Goal: Communication & Community: Ask a question

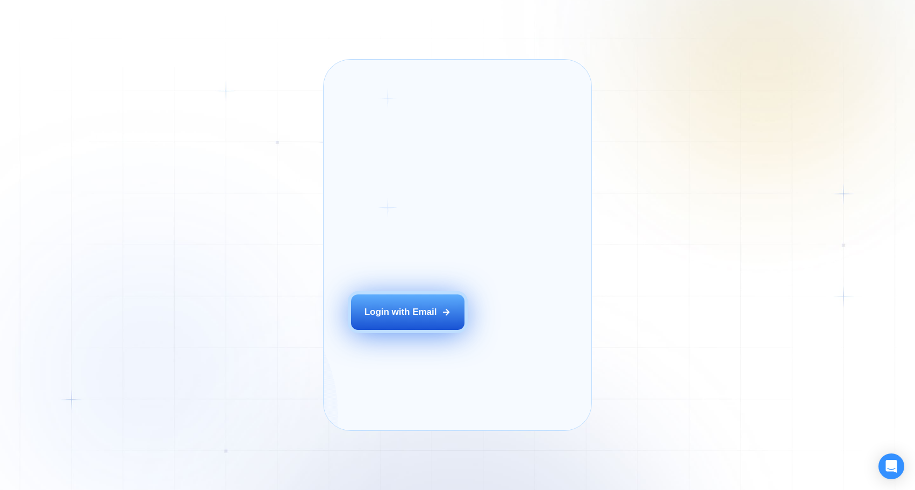
click at [398, 318] on div "Login with Email" at bounding box center [401, 312] width 73 height 12
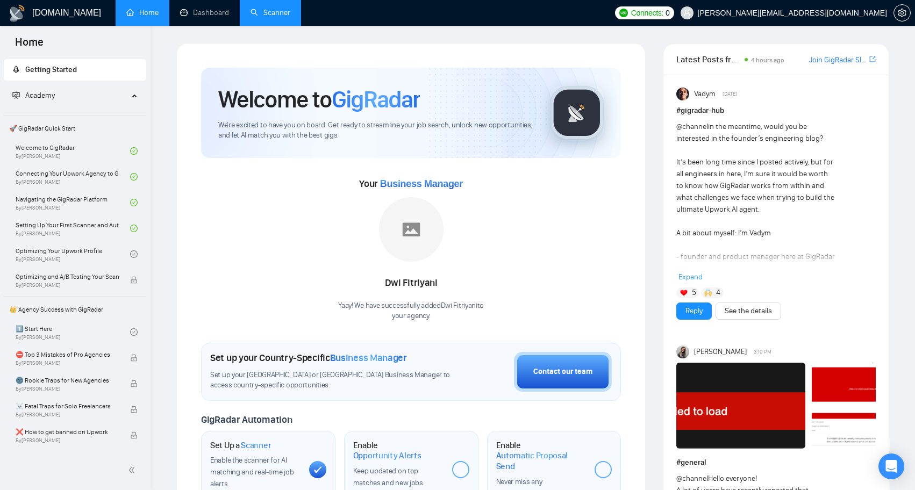
click at [275, 17] on link "Scanner" at bounding box center [271, 12] width 40 height 9
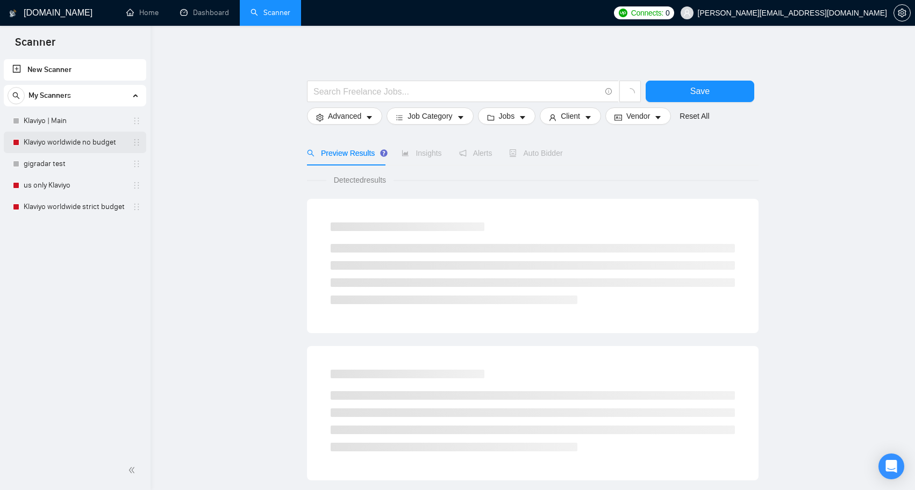
click at [63, 139] on link "Klaviyo worldwide no budget" at bounding box center [75, 143] width 102 height 22
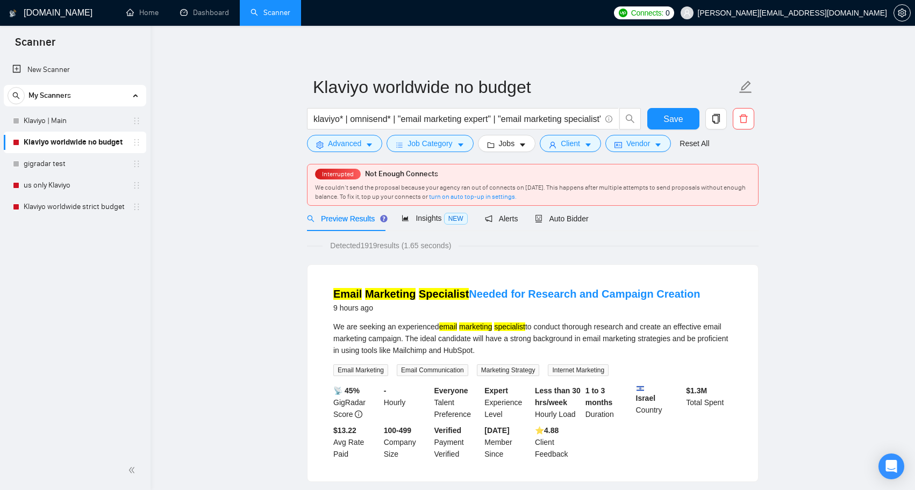
click at [323, 177] on span "Interrupted" at bounding box center [338, 174] width 38 height 8
click at [676, 118] on span "Save" at bounding box center [672, 118] width 19 height 13
click at [336, 181] on div "Interrupted Not Enough Connects We couldn’t send the proposal because your agen…" at bounding box center [533, 185] width 451 height 41
click at [466, 196] on link "turn on auto top-up in settings." at bounding box center [473, 197] width 88 height 8
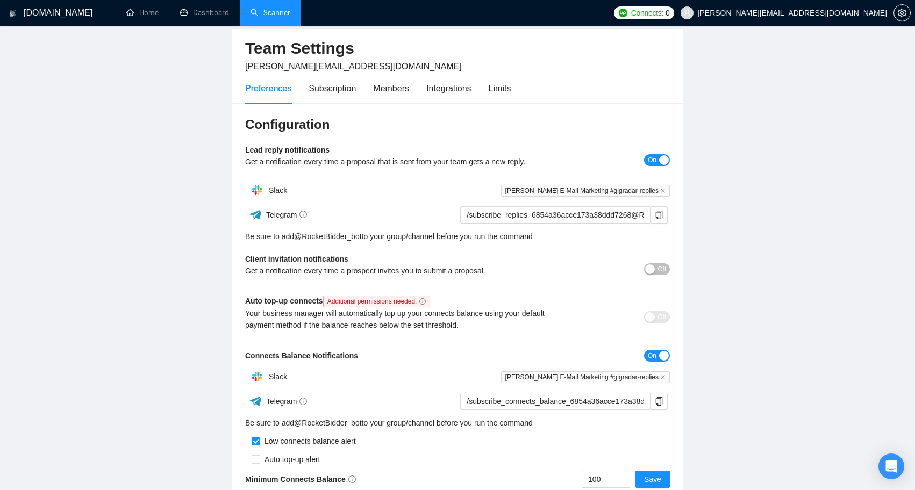
scroll to position [67, 0]
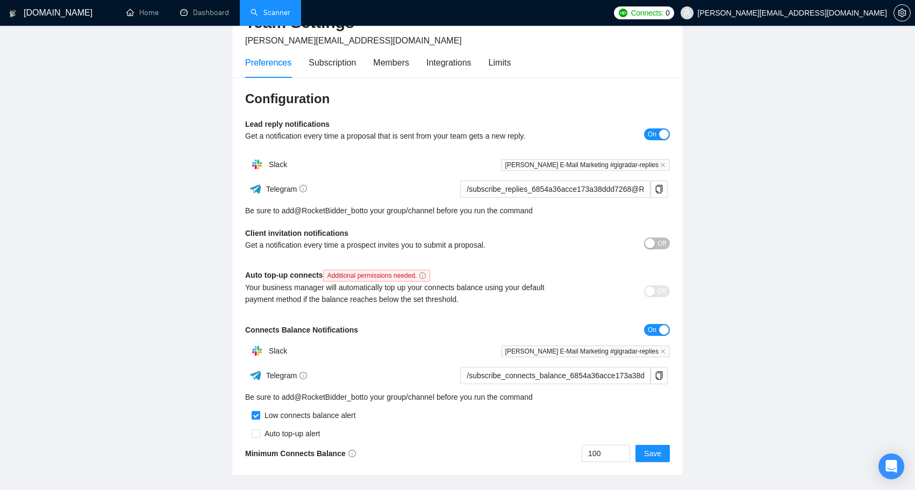
click at [426, 277] on icon "info-circle" at bounding box center [422, 276] width 6 height 6
click at [390, 63] on div "Members" at bounding box center [391, 62] width 36 height 13
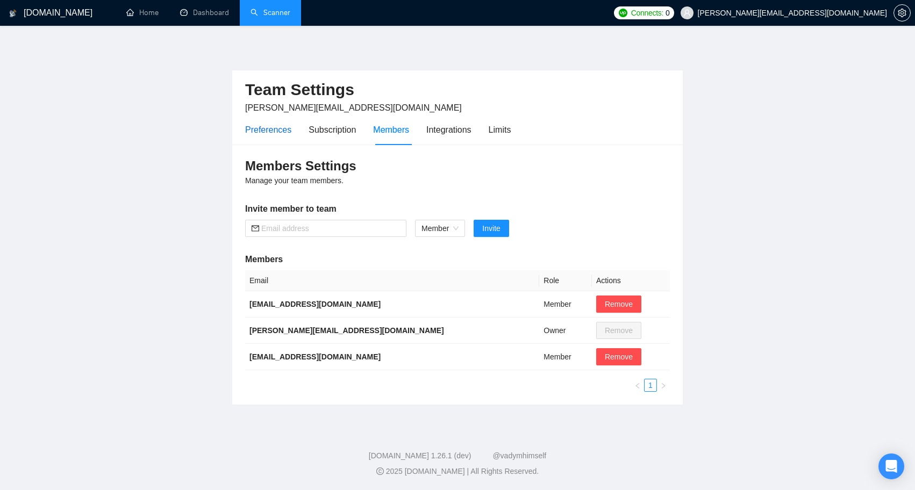
click at [261, 128] on div "Preferences" at bounding box center [268, 129] width 46 height 13
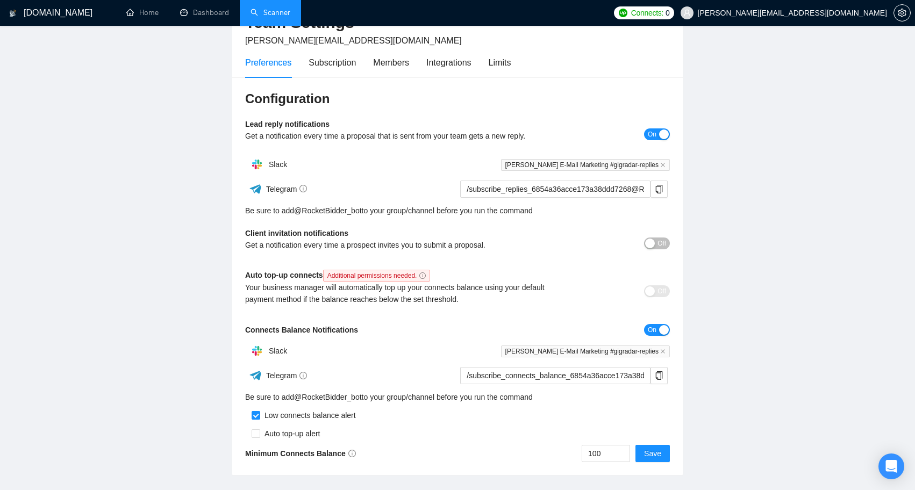
scroll to position [109, 0]
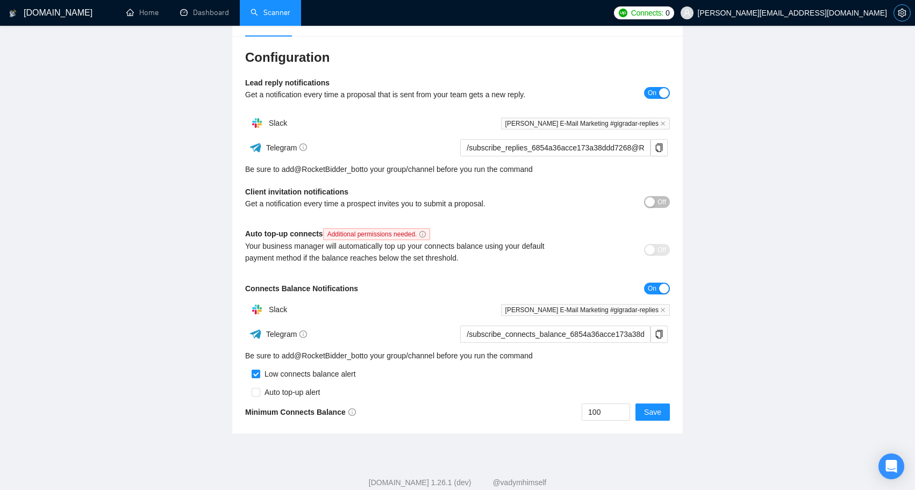
click at [900, 13] on icon "setting" at bounding box center [902, 13] width 9 height 9
click at [884, 465] on div "Open Intercom Messenger" at bounding box center [891, 467] width 28 height 28
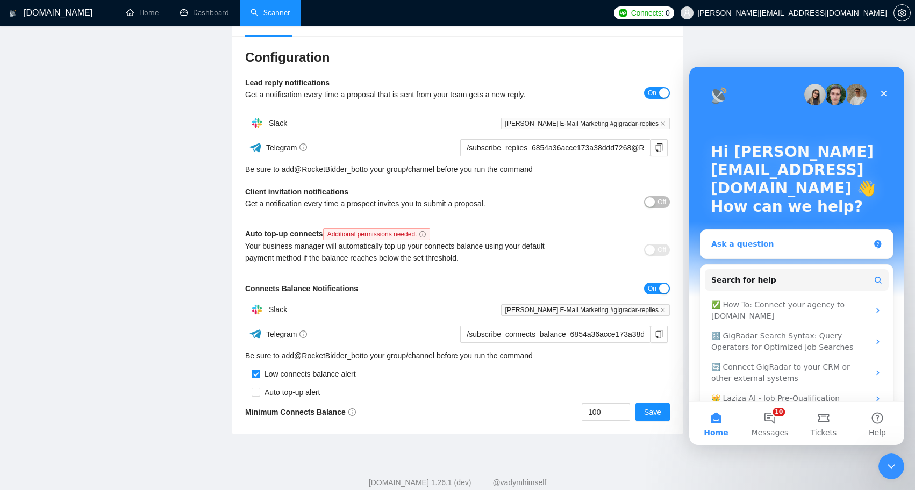
click at [767, 254] on div "Ask a question" at bounding box center [797, 244] width 192 height 28
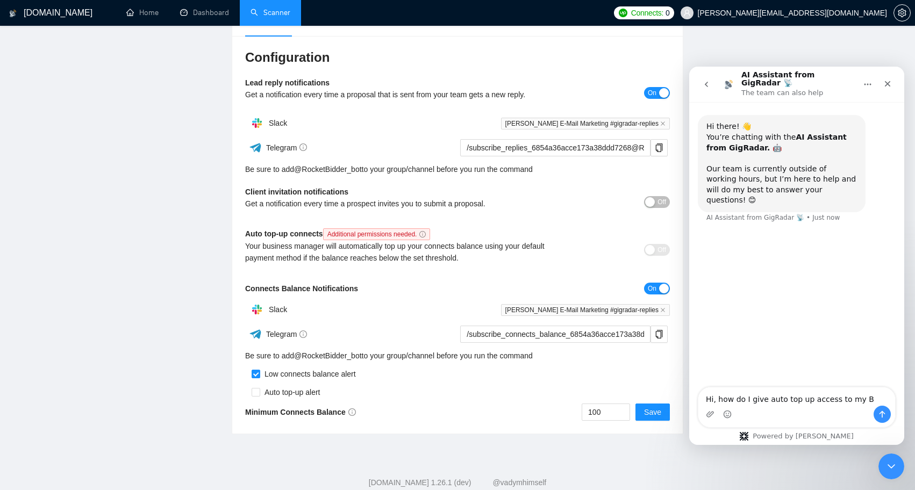
type textarea "Hi, how do I give auto top up access to my BM"
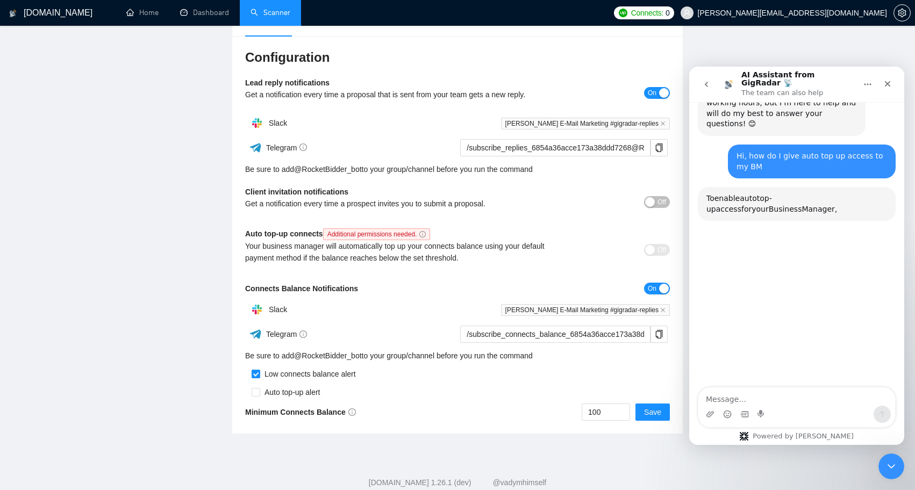
scroll to position [111, 0]
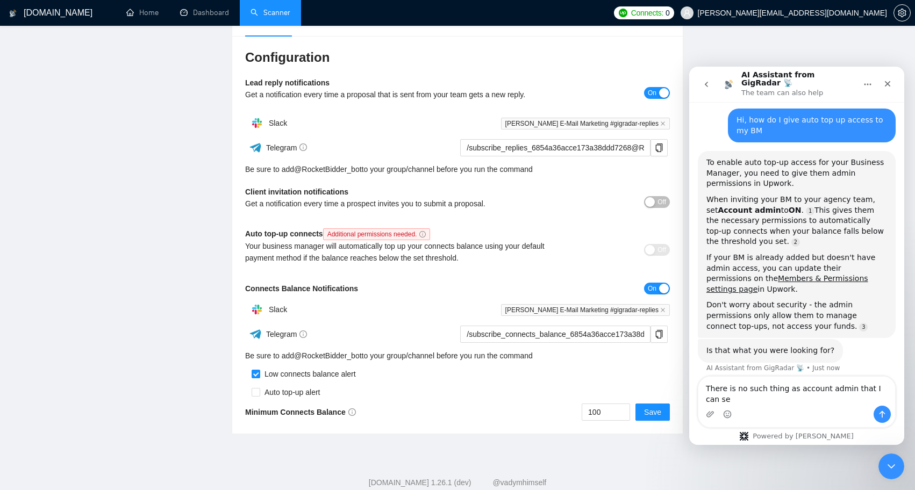
type textarea "There is no such thing as account admin that I can see"
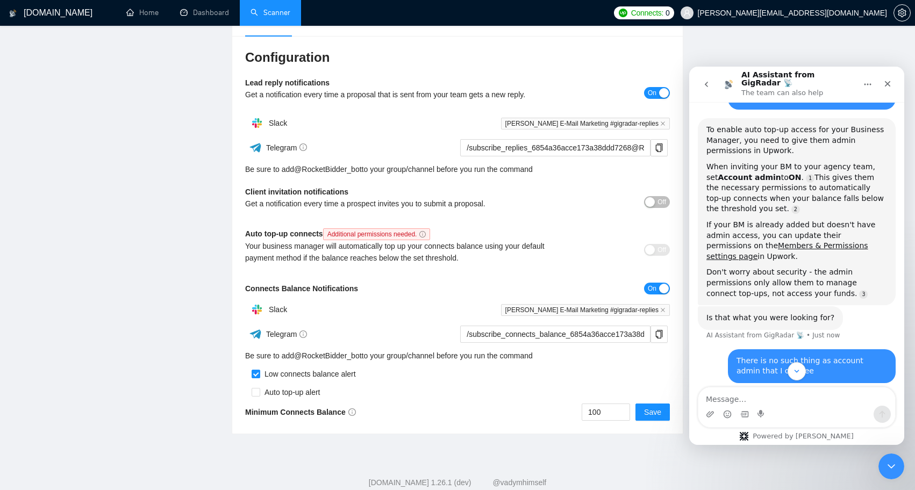
scroll to position [144, 0]
click at [758, 241] on link "Members & Permissions settings page" at bounding box center [787, 250] width 162 height 19
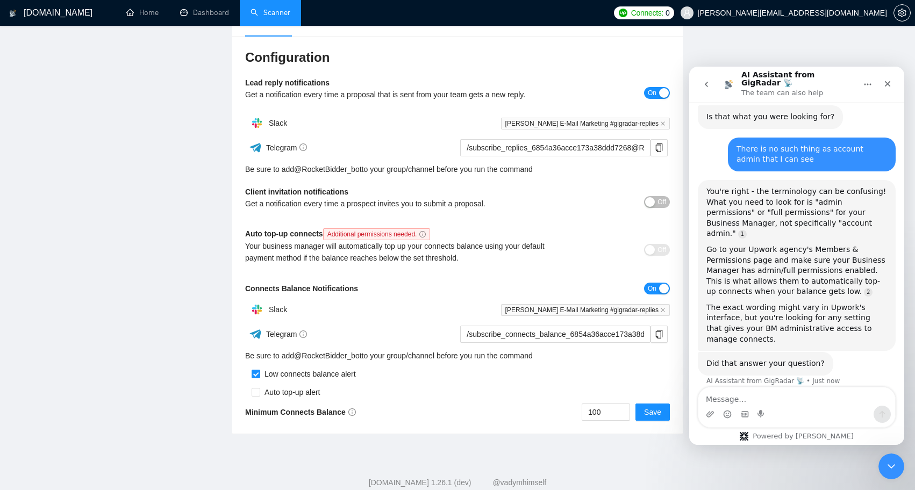
scroll to position [363, 0]
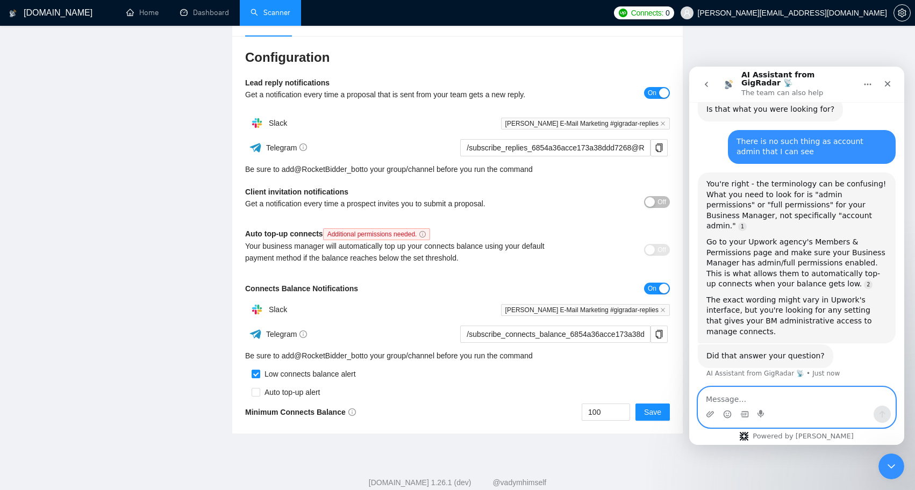
click at [722, 396] on textarea "Message…" at bounding box center [796, 397] width 197 height 18
type textarea "no"
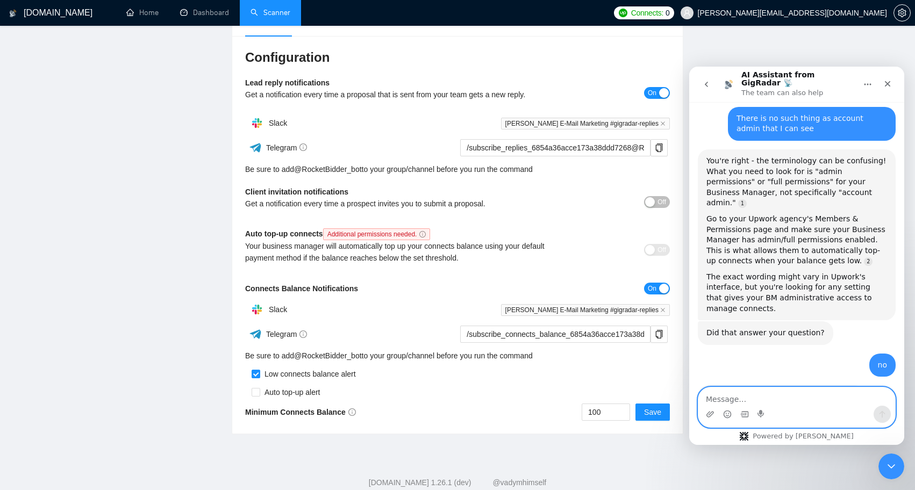
scroll to position [425, 0]
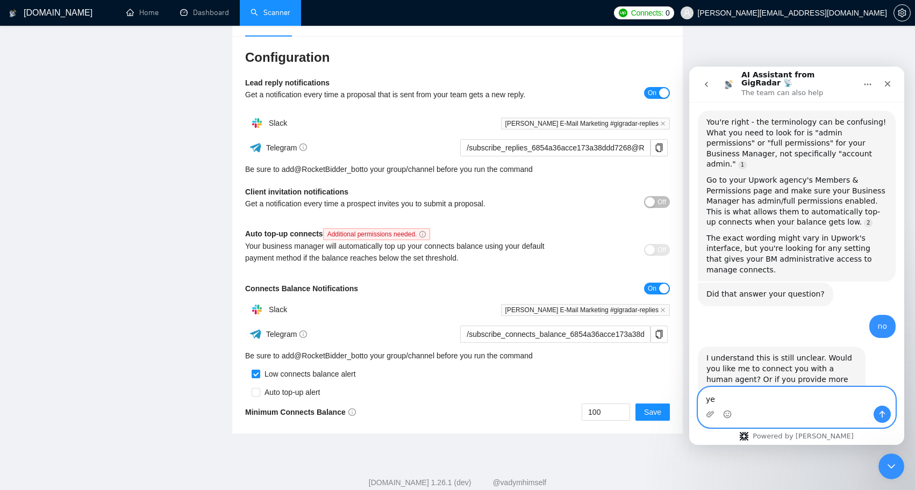
type textarea "yes"
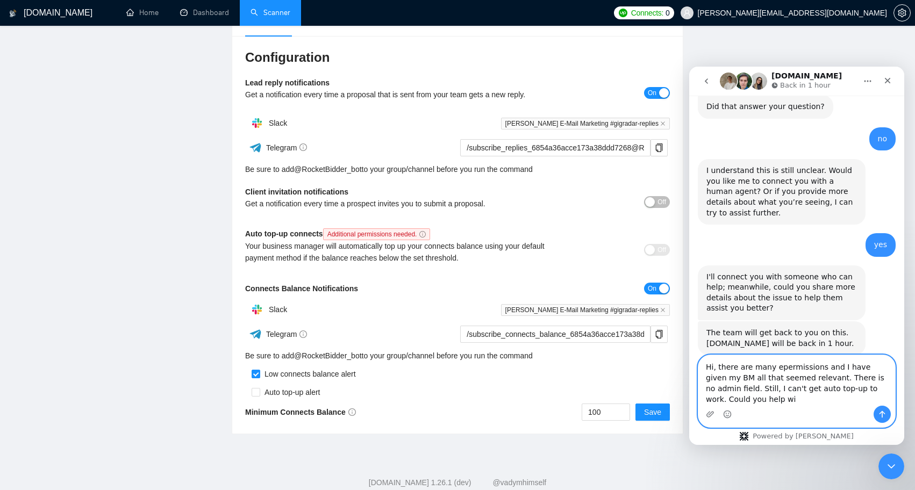
scroll to position [618, 0]
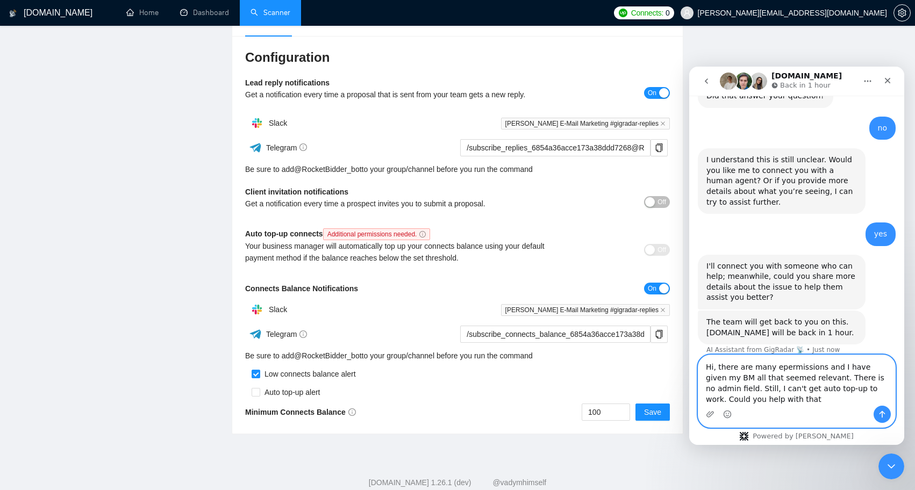
type textarea "Hi, there are many epermissions and I have given my BM all that seemed relevant…"
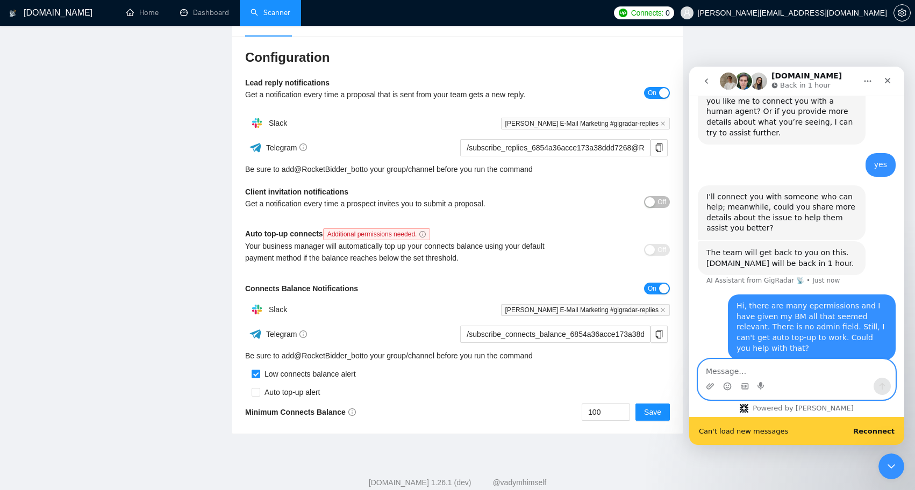
scroll to position [688, 0]
